Goal: Task Accomplishment & Management: Manage account settings

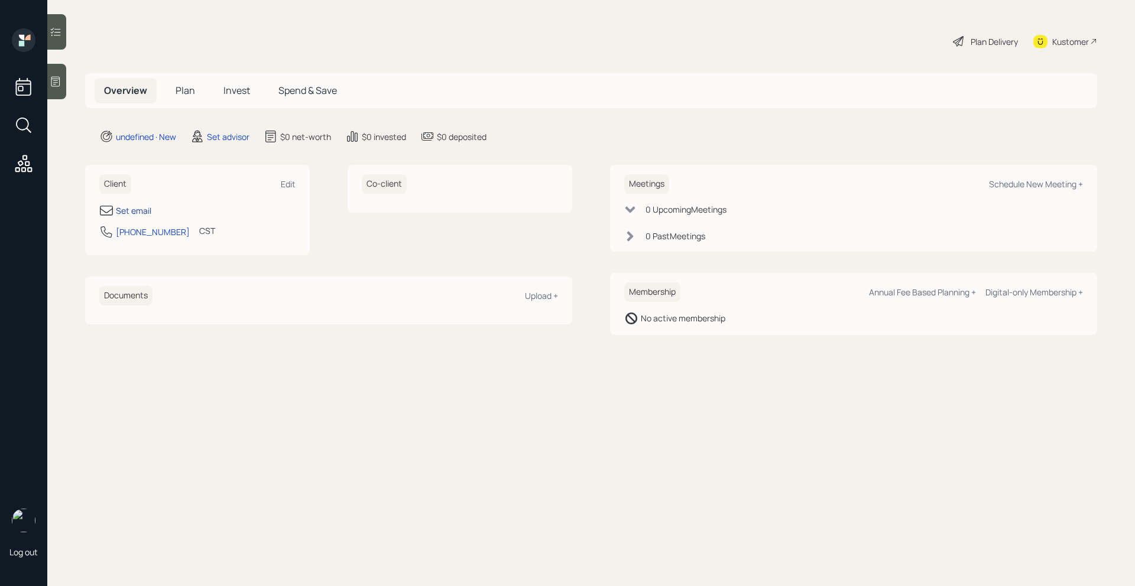
click at [132, 216] on div "Set email" at bounding box center [133, 211] width 35 height 12
select select "America/[GEOGRAPHIC_DATA]"
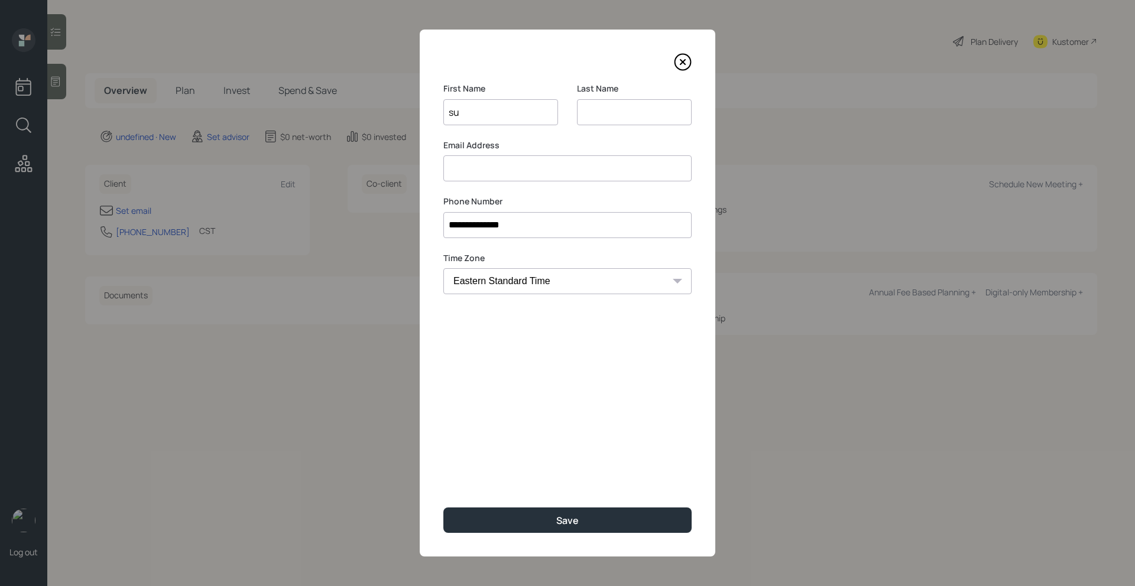
type input "s"
type input "[PERSON_NAME]"
click at [497, 161] on input at bounding box center [567, 168] width 248 height 26
type input "[EMAIL_ADDRESS][DOMAIN_NAME]"
click at [611, 114] on input at bounding box center [634, 112] width 115 height 26
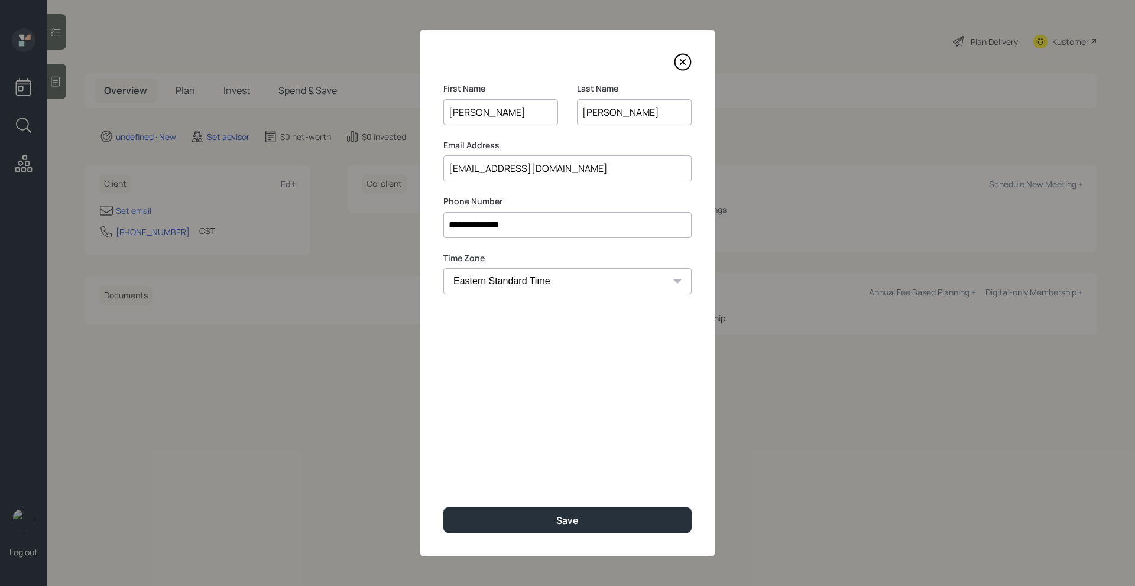
type input "[PERSON_NAME]"
click at [484, 536] on div "**********" at bounding box center [568, 293] width 296 height 527
click at [485, 529] on button "Save" at bounding box center [567, 520] width 248 height 25
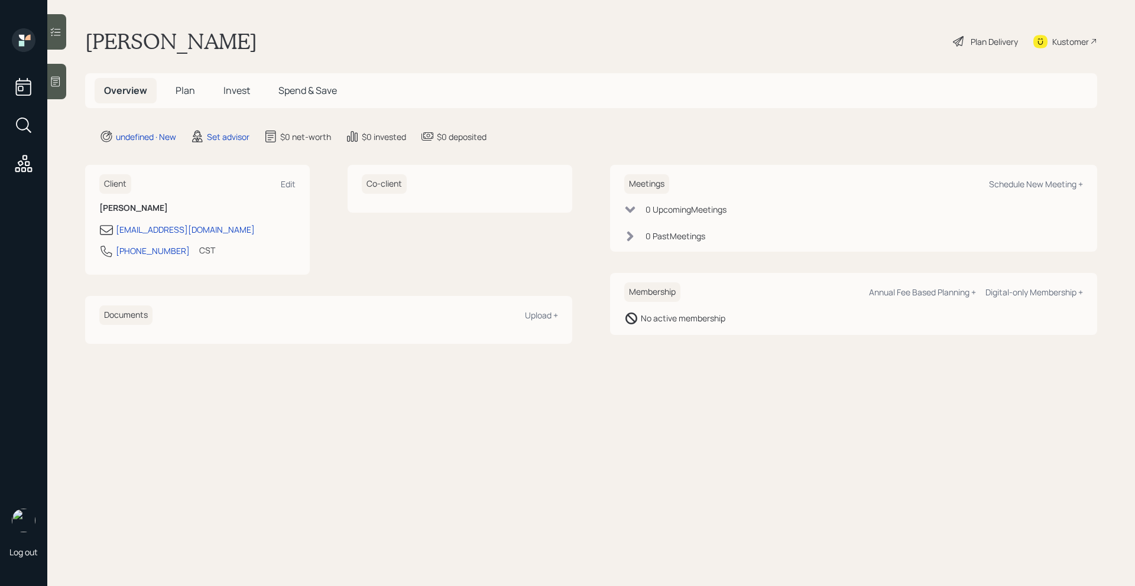
click at [63, 80] on div at bounding box center [56, 81] width 19 height 35
